Goal: Information Seeking & Learning: Learn about a topic

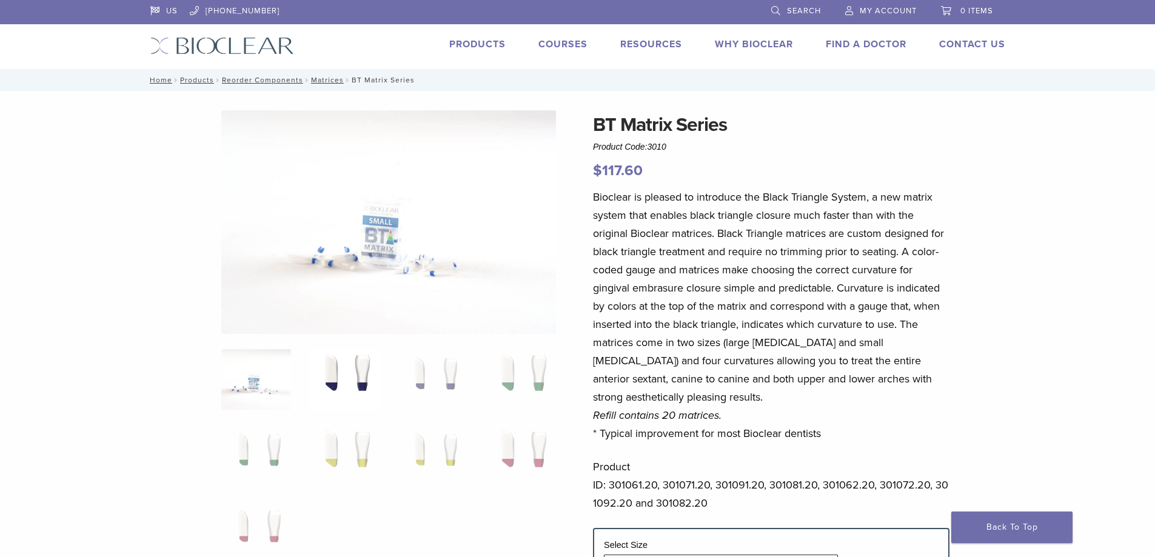
click at [342, 376] on img at bounding box center [344, 379] width 70 height 61
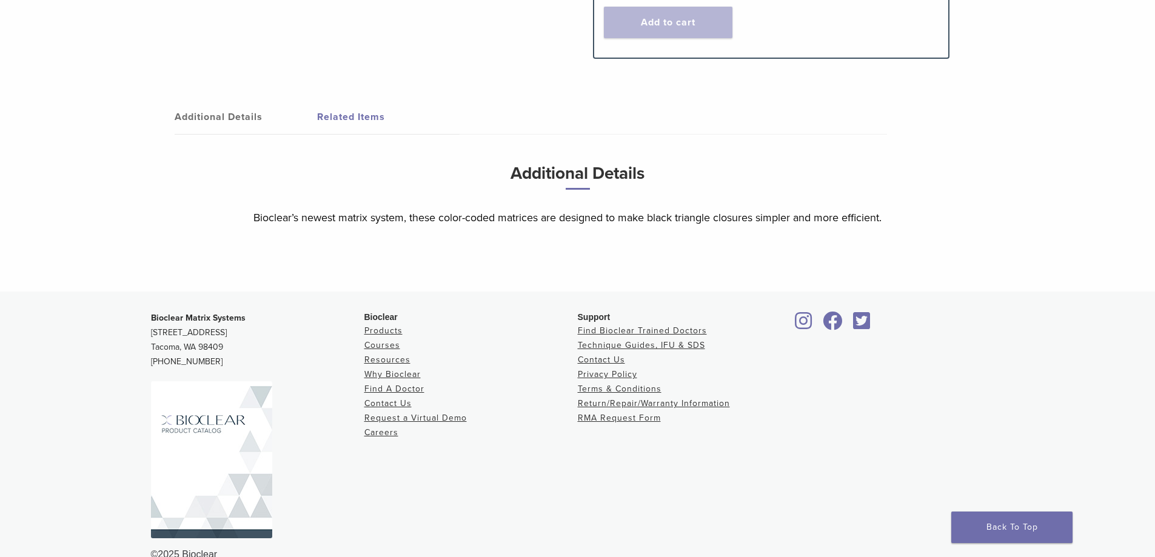
scroll to position [693, 0]
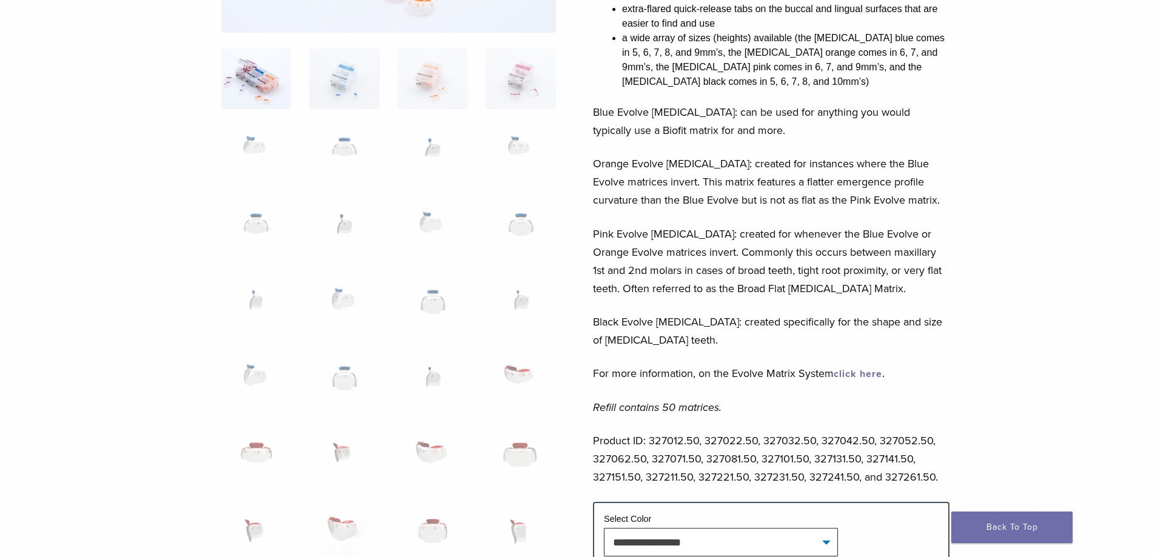
scroll to position [307, 0]
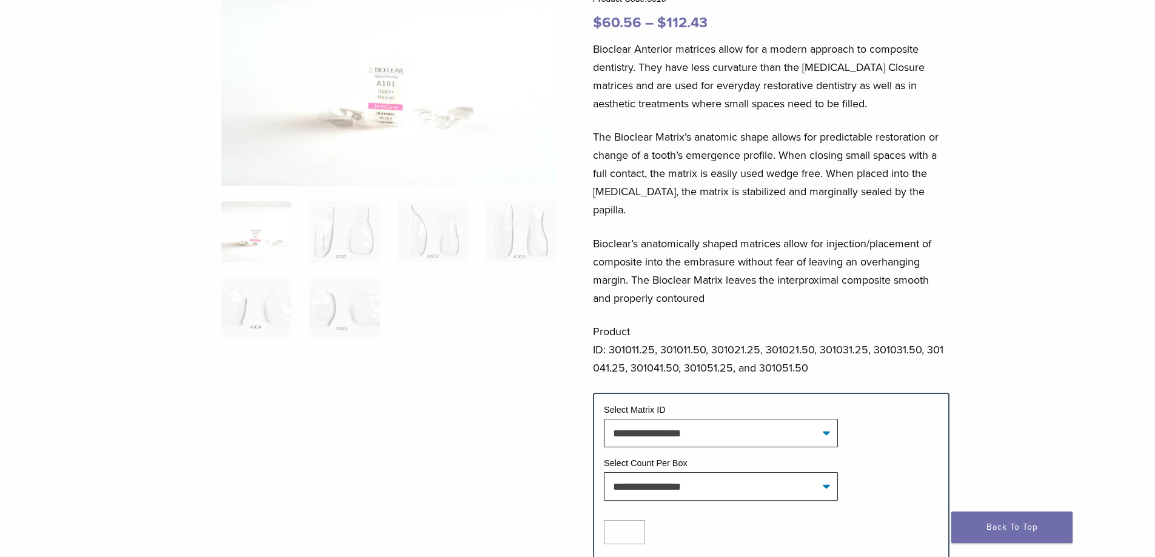
scroll to position [145, 0]
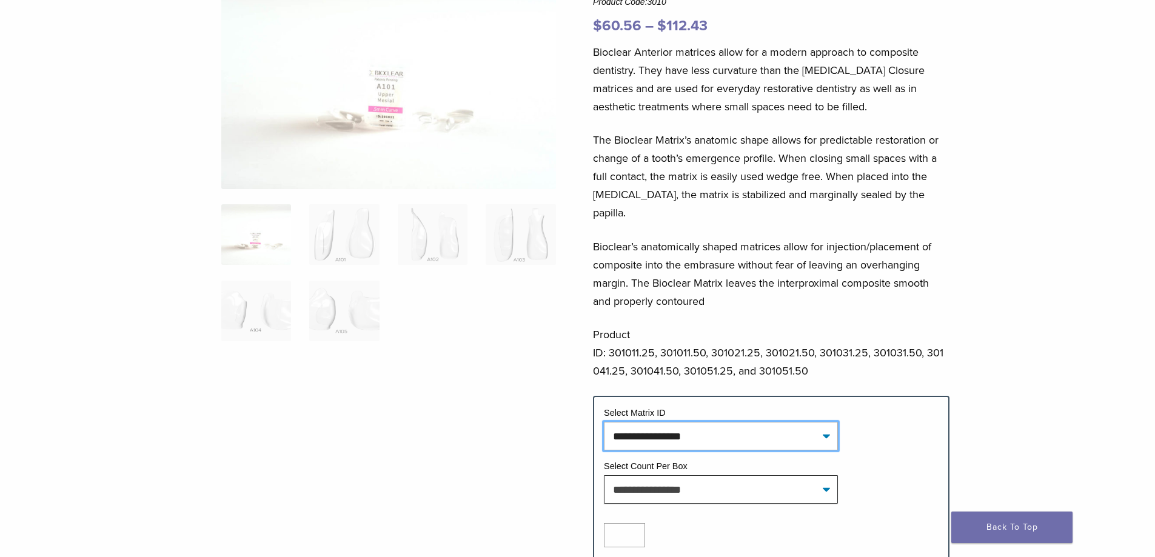
click at [702, 422] on select "**********" at bounding box center [721, 436] width 234 height 28
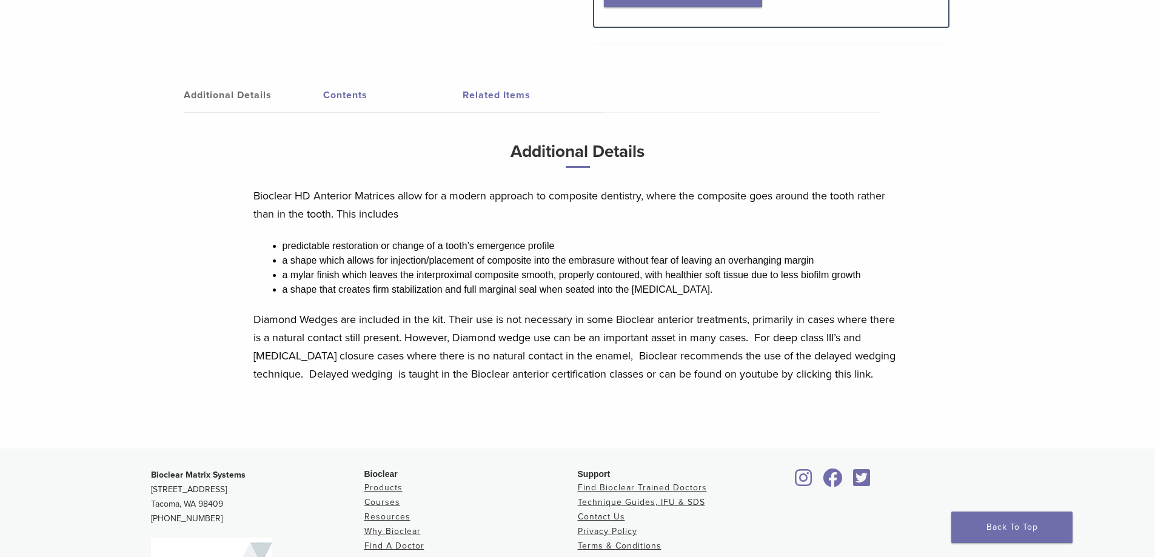
scroll to position [595, 0]
